Goal: Task Accomplishment & Management: Complete application form

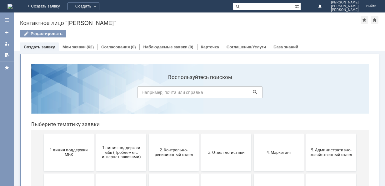
click at [47, 46] on link "Создать заявку" at bounding box center [39, 47] width 31 height 5
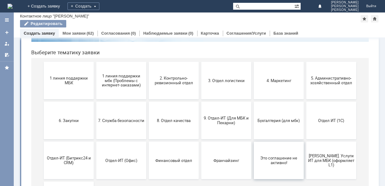
scroll to position [94, 0]
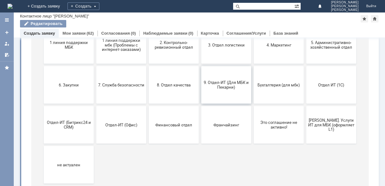
click at [217, 86] on span "9. Отдел-ИТ (Для МБК и Пекарни)" at bounding box center [226, 84] width 46 height 9
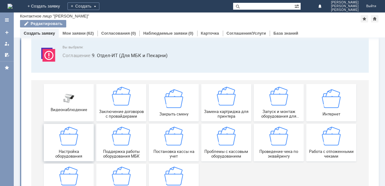
scroll to position [62, 0]
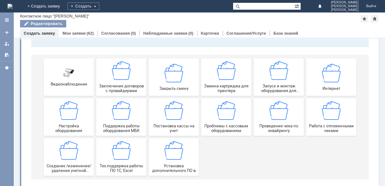
click at [64, 76] on img at bounding box center [68, 72] width 19 height 11
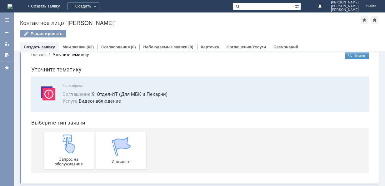
scroll to position [0, 0]
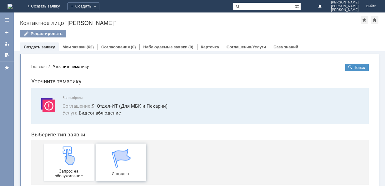
click at [121, 165] on img at bounding box center [121, 158] width 19 height 19
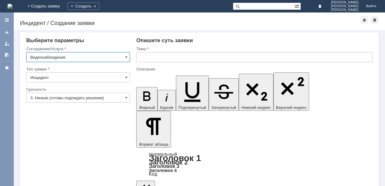
click at [54, 97] on input "3. Низкая (готовы подождать решение)" at bounding box center [78, 98] width 104 height 10
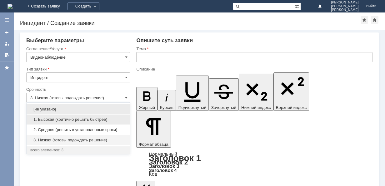
click at [69, 117] on span "1. Высокая (критично решить быстрее)" at bounding box center [78, 119] width 96 height 5
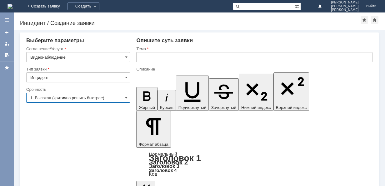
type input "1. Высокая (критично решить быстрее)"
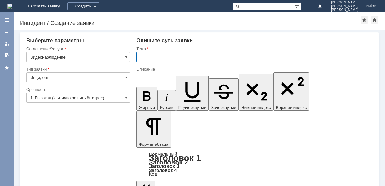
click at [155, 56] on input "text" at bounding box center [254, 57] width 236 height 10
type input "не работает камера на СРП2"
